Goal: Task Accomplishment & Management: Manage account settings

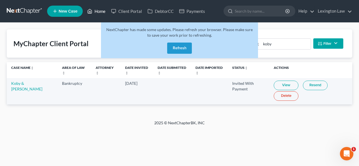
click at [103, 12] on link "Home" at bounding box center [97, 11] width 24 height 10
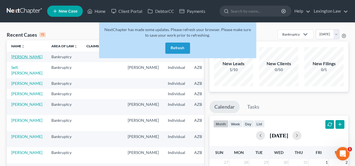
click at [18, 59] on link "[PERSON_NAME]" at bounding box center [26, 56] width 31 height 5
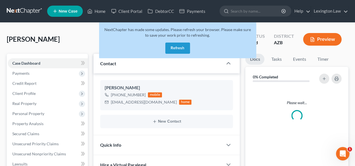
click at [180, 46] on button "Refresh" at bounding box center [177, 48] width 25 height 11
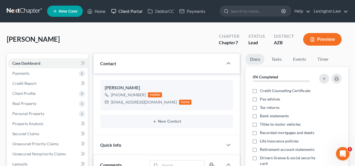
click at [132, 12] on link "Client Portal" at bounding box center [126, 11] width 36 height 10
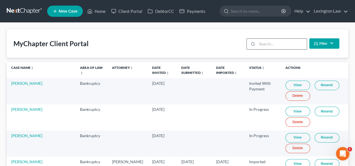
click at [266, 43] on input "search" at bounding box center [282, 44] width 50 height 11
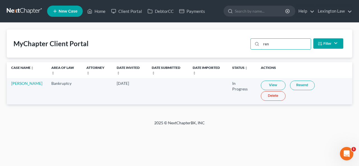
type input "ren"
click at [300, 85] on link "Resend" at bounding box center [302, 86] width 25 height 10
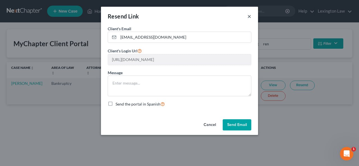
click at [251, 17] on button "×" at bounding box center [250, 16] width 4 height 7
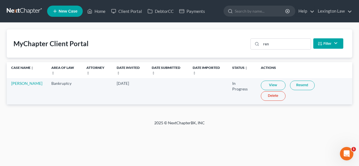
click at [280, 88] on link "View" at bounding box center [273, 86] width 25 height 10
click at [297, 83] on link "Resend" at bounding box center [302, 86] width 25 height 10
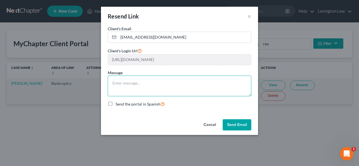
click at [166, 88] on textarea at bounding box center [180, 86] width 144 height 21
type textarea "Resending for your convenience."
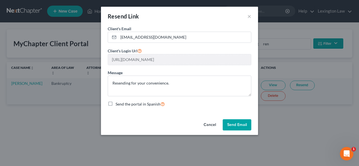
click at [241, 122] on button "Send Email" at bounding box center [237, 125] width 29 height 11
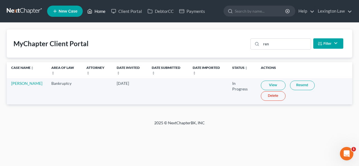
click at [99, 11] on link "Home" at bounding box center [97, 11] width 24 height 10
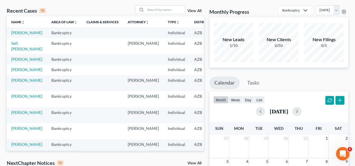
scroll to position [24, 0]
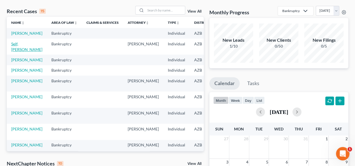
click at [19, 51] on link "Self, [PERSON_NAME]" at bounding box center [26, 47] width 31 height 10
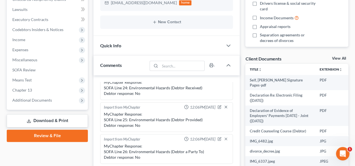
scroll to position [156, 0]
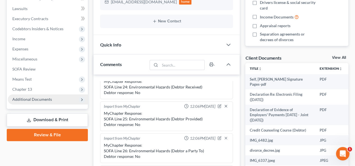
click at [59, 99] on span "Additional Documents" at bounding box center [48, 100] width 80 height 10
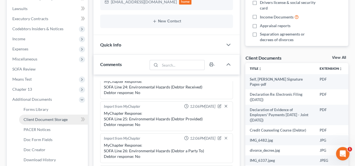
click at [58, 122] on link "Client Document Storage" at bounding box center [53, 120] width 69 height 10
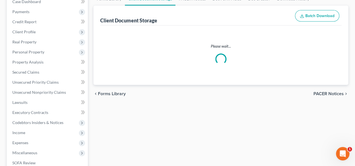
scroll to position [19, 0]
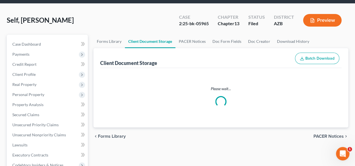
select select "14"
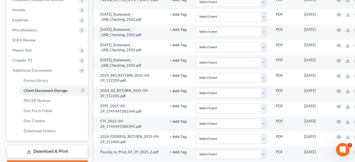
scroll to position [198, 0]
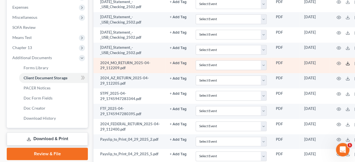
click at [348, 63] on icon at bounding box center [348, 63] width 4 height 4
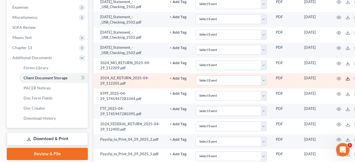
click at [348, 77] on icon at bounding box center [348, 78] width 4 height 4
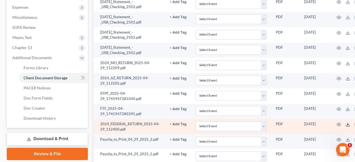
click at [348, 124] on polyline at bounding box center [348, 124] width 2 height 1
